Goal: Complete application form

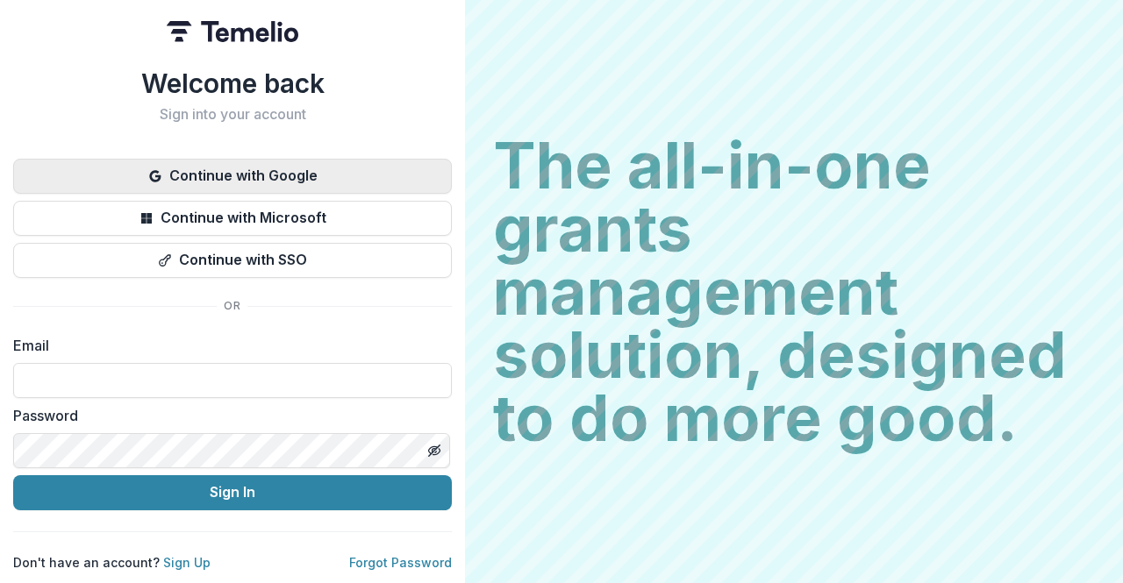
click at [265, 178] on button "Continue with Google" at bounding box center [232, 176] width 439 height 35
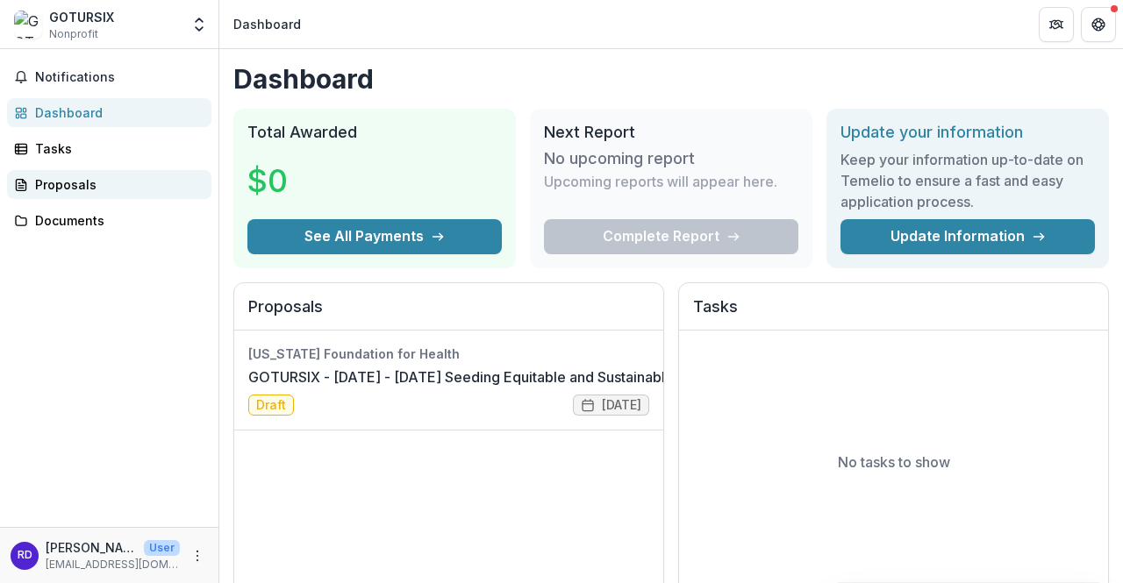
click at [77, 187] on div "Proposals" at bounding box center [116, 184] width 162 height 18
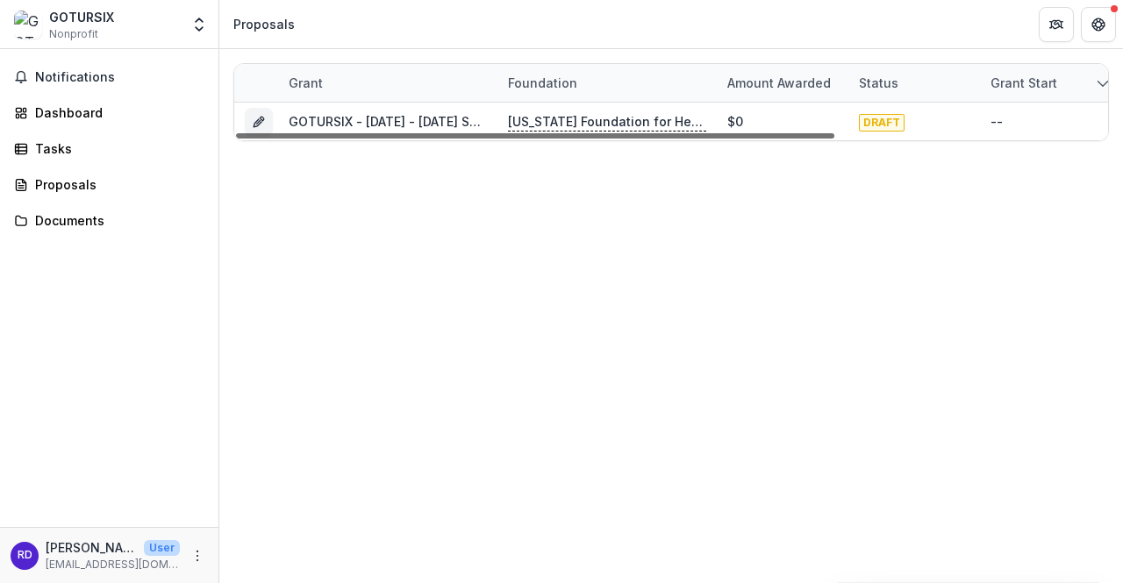
click at [654, 138] on div at bounding box center [535, 135] width 598 height 5
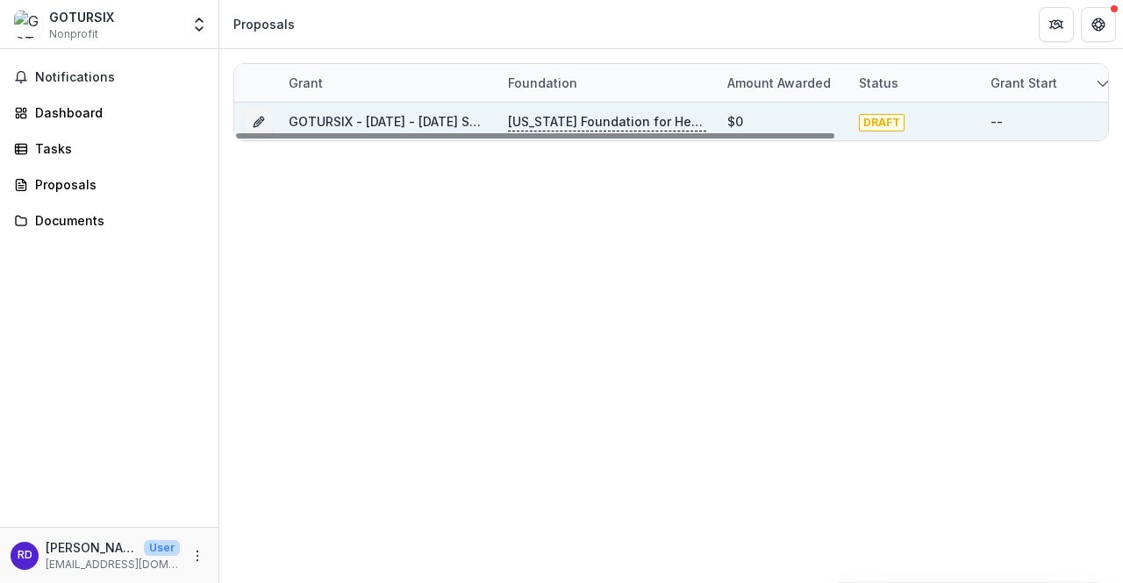
click at [656, 121] on p "[US_STATE] Foundation for Health" at bounding box center [607, 121] width 198 height 19
click at [251, 118] on button "Grant 050a6be5-52be-4940-accf-f92d3bc8b564" at bounding box center [259, 122] width 28 height 28
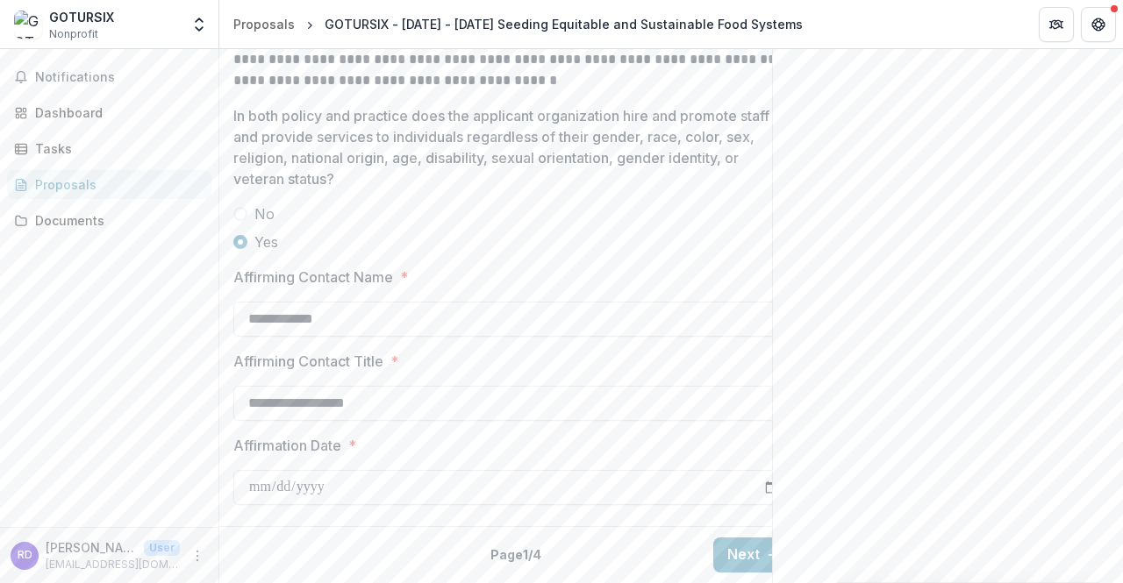
scroll to position [3153, 0]
drag, startPoint x: 730, startPoint y: 533, endPoint x: 738, endPoint y: 543, distance: 13.2
click at [738, 543] on button "Next" at bounding box center [754, 555] width 82 height 35
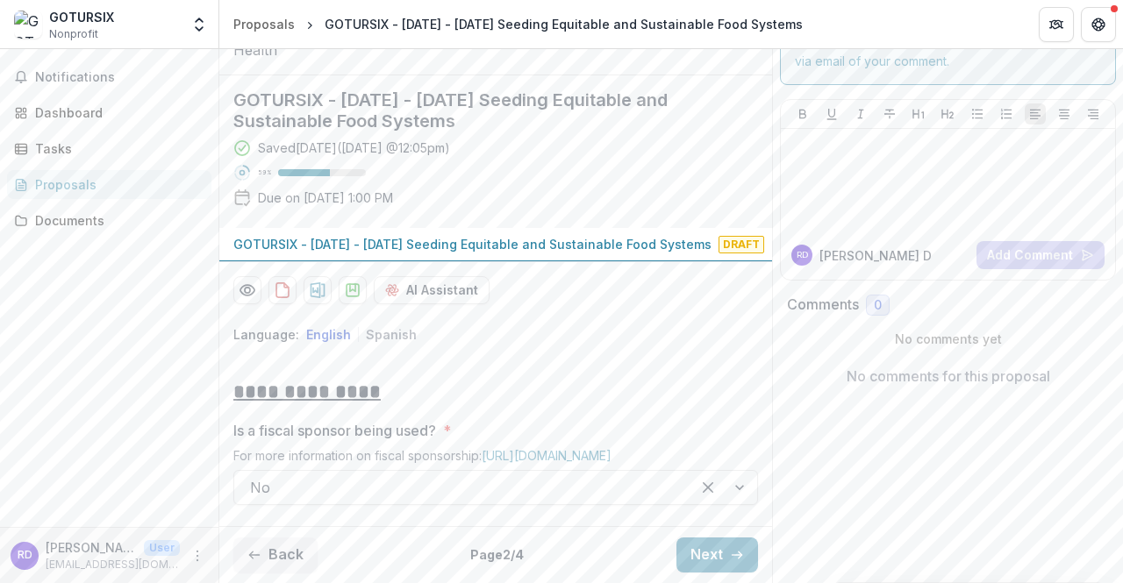
scroll to position [240, 0]
click at [726, 547] on button "Next" at bounding box center [717, 555] width 82 height 35
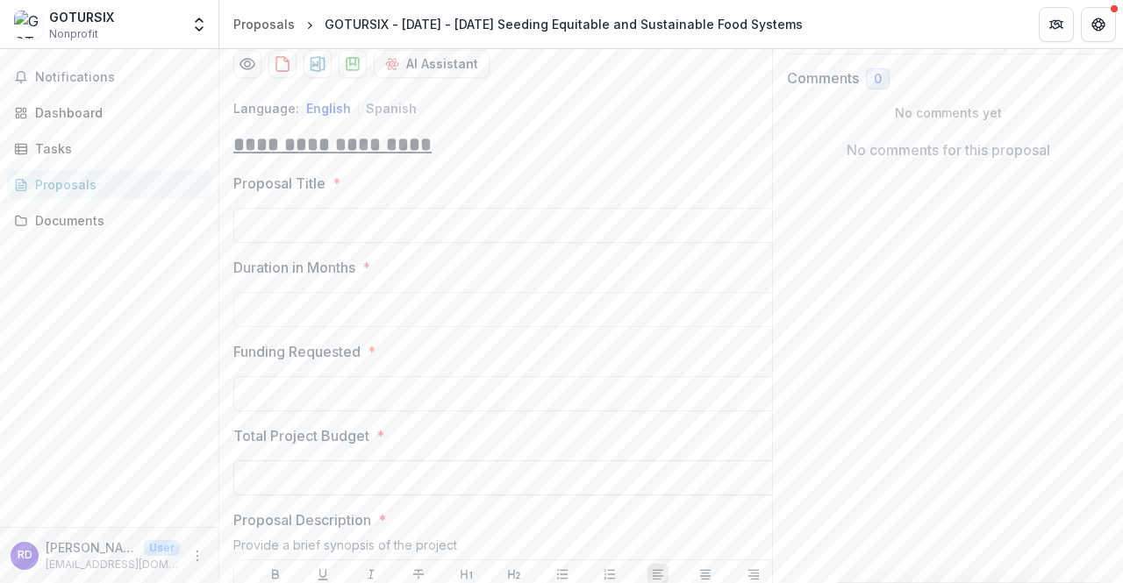
scroll to position [416, 0]
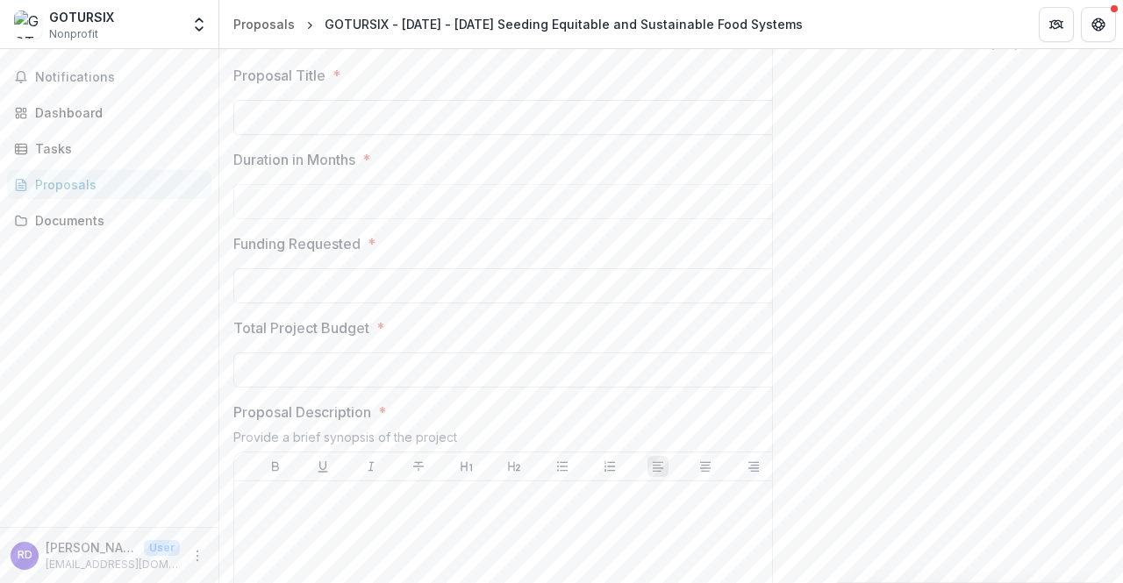
click at [378, 135] on input "Proposal Title *" at bounding box center [513, 117] width 561 height 35
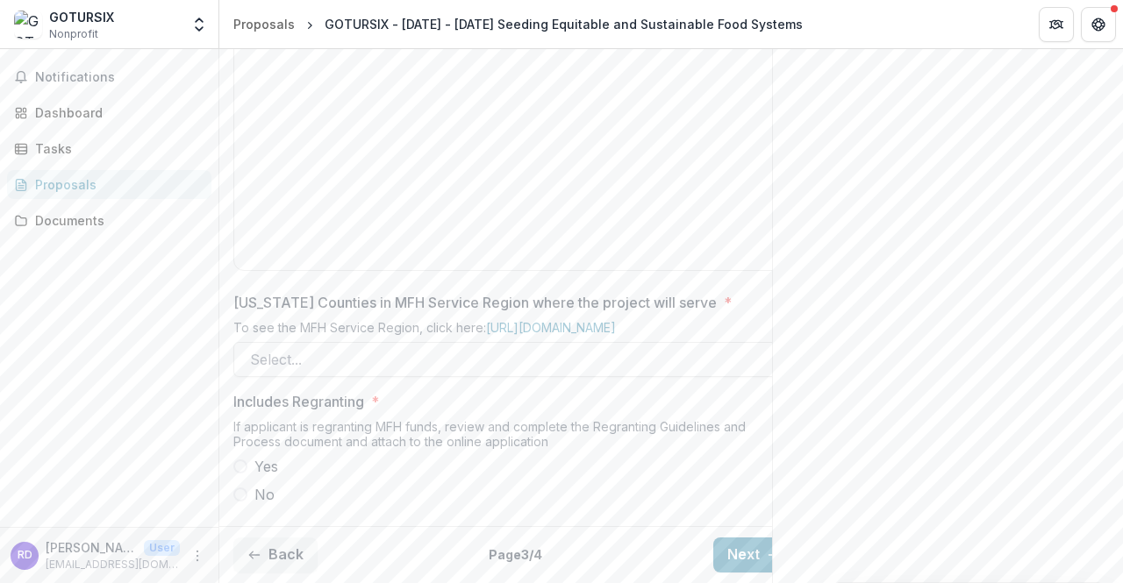
scroll to position [1048, 0]
